Goal: Ask a question

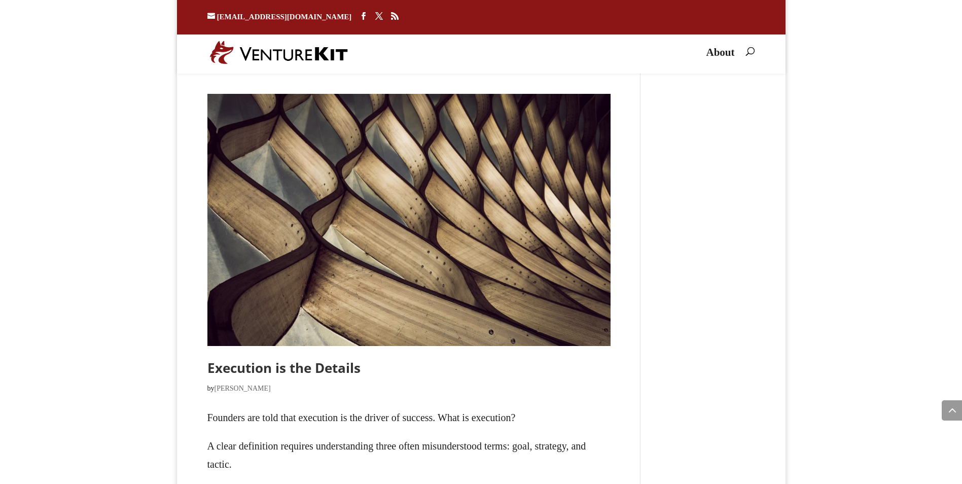
scroll to position [3317, 0]
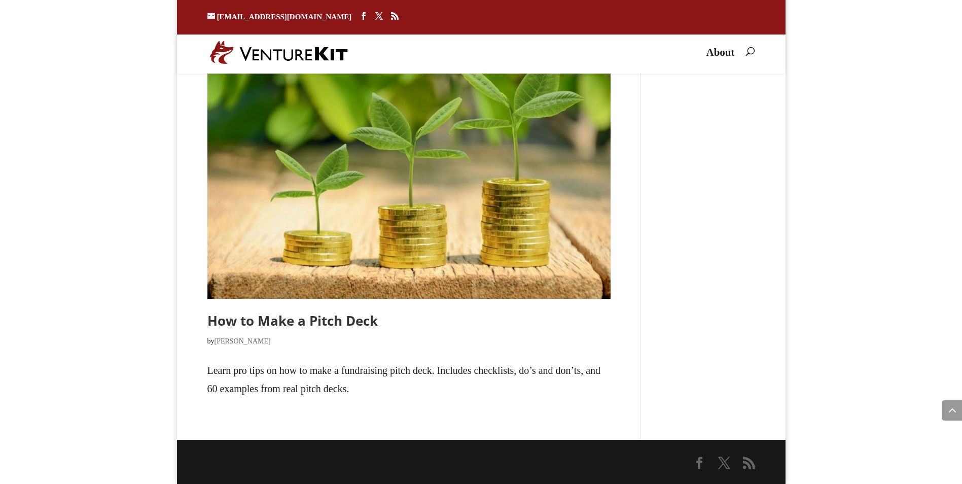
click at [261, 317] on link "How to Make a Pitch Deck" at bounding box center [292, 320] width 170 height 18
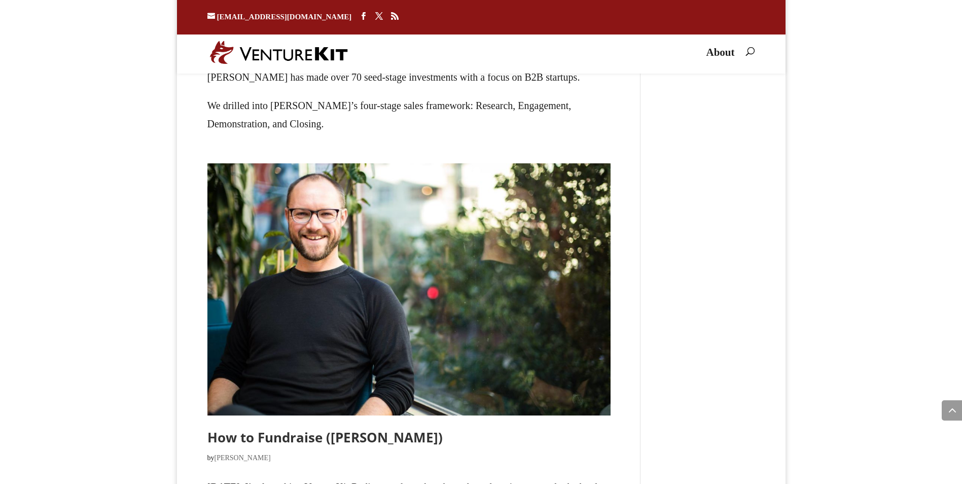
scroll to position [2343, 0]
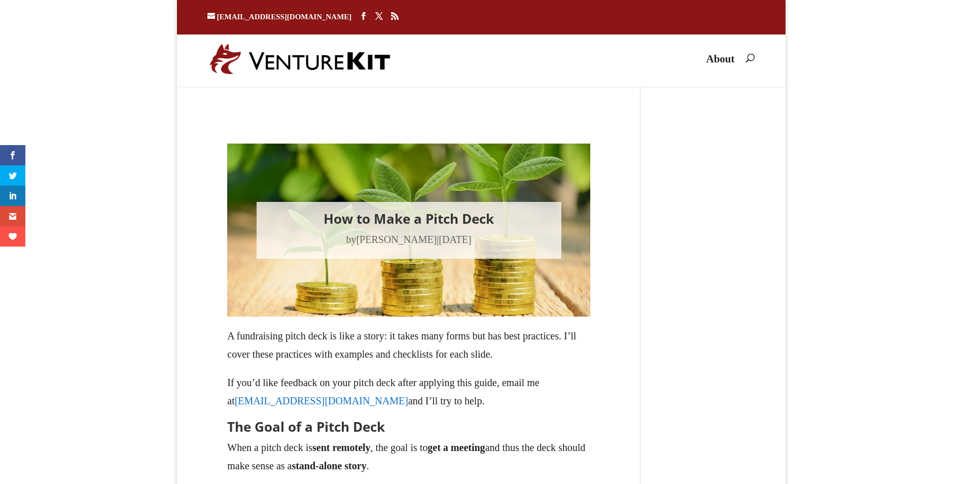
type textarea "Comment *"
type input "Name *"
type input "Email *"
type input "Website"
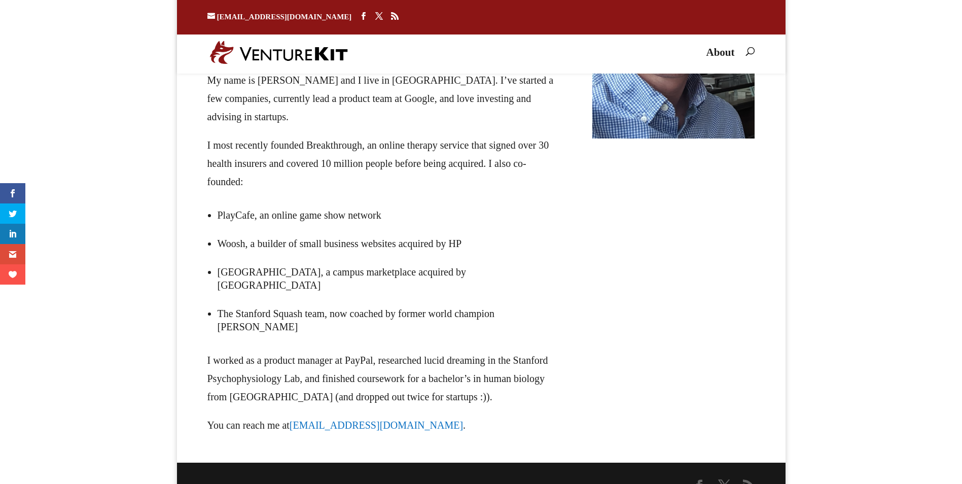
scroll to position [222, 0]
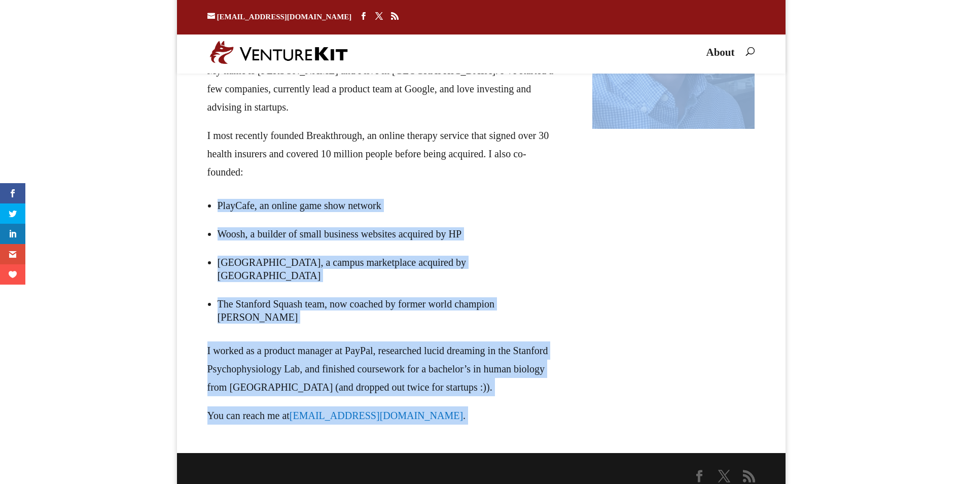
drag, startPoint x: 610, startPoint y: 192, endPoint x: 726, endPoint y: 253, distance: 131.1
click at [726, 253] on div "About VentureKit VentureKit publishes free guides to help entrepreneurs get thi…" at bounding box center [481, 154] width 548 height 572
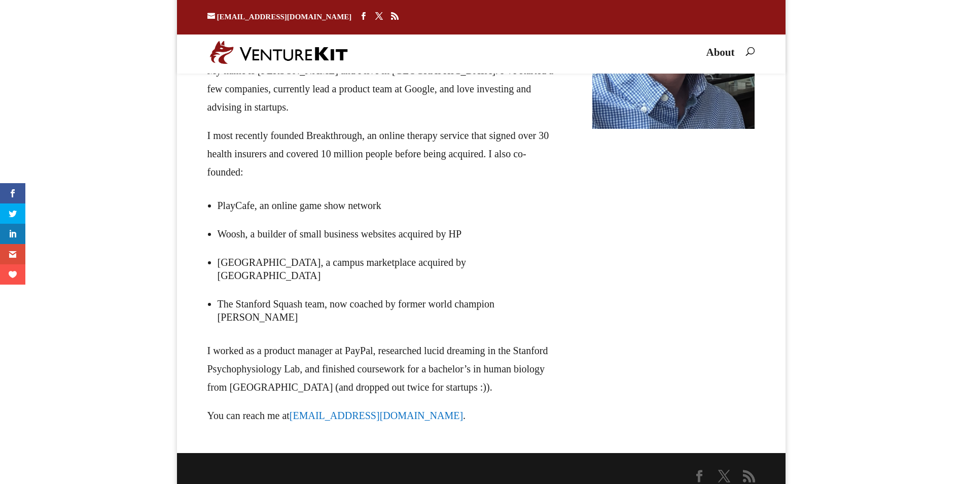
drag, startPoint x: 911, startPoint y: 334, endPoint x: 895, endPoint y: 344, distance: 19.0
click at [910, 334] on body "mark@venturekit.com Facebook X RSS Facebook X RSS About Select Page About About…" at bounding box center [481, 132] width 962 height 730
click at [690, 294] on div "About VentureKit VentureKit publishes free guides to help entrepreneurs get thi…" at bounding box center [481, 154] width 548 height 572
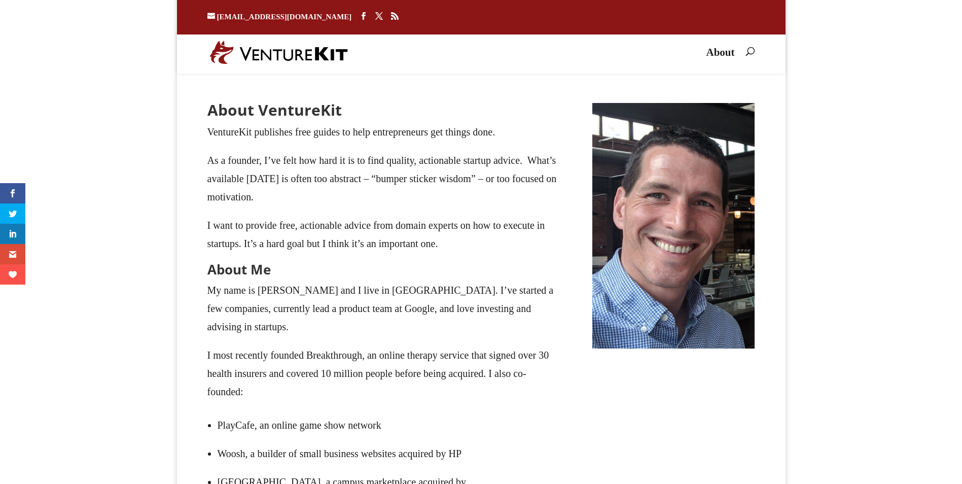
scroll to position [0, 0]
